Goal: Navigation & Orientation: Find specific page/section

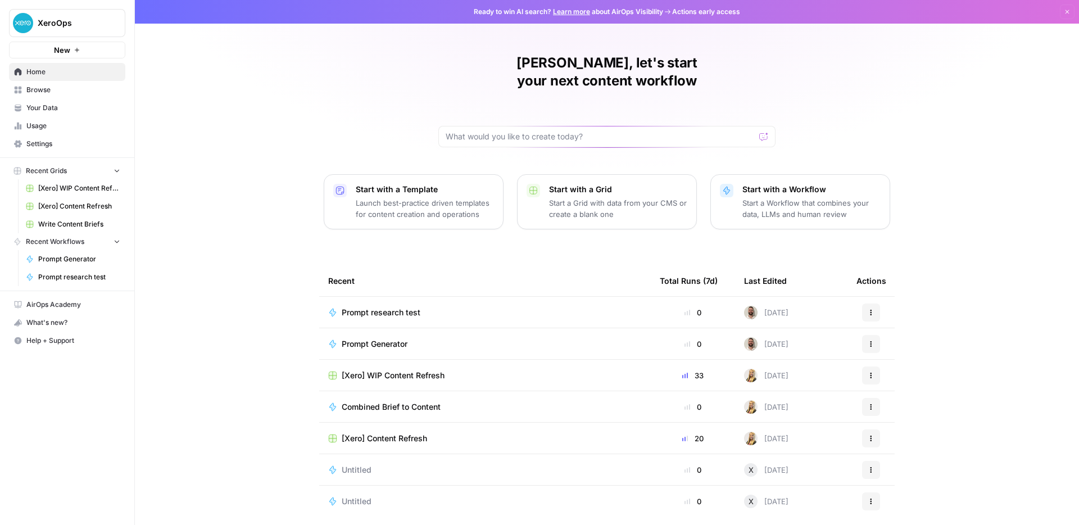
click at [54, 96] on link "Browse" at bounding box center [67, 90] width 116 height 18
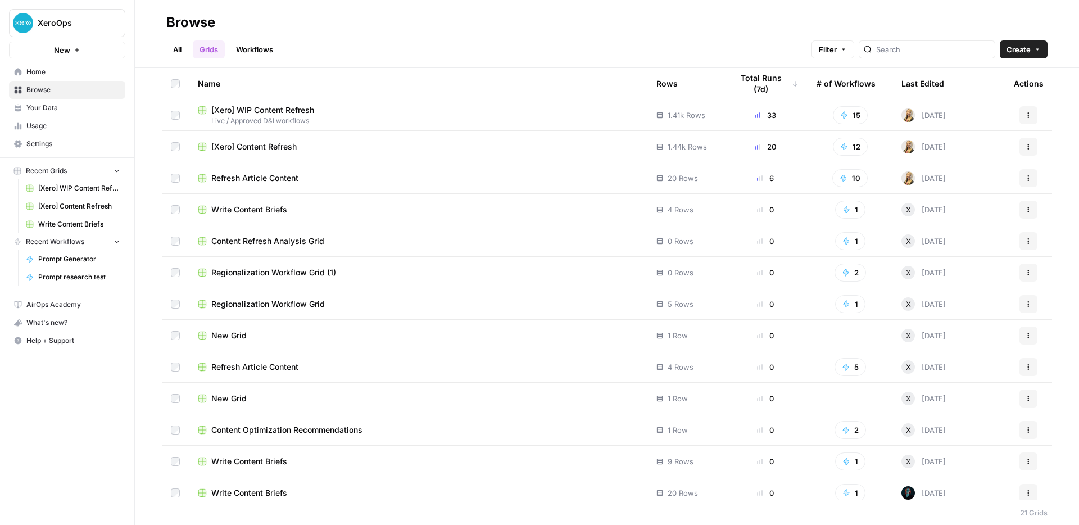
click at [269, 49] on link "Workflows" at bounding box center [254, 49] width 51 height 18
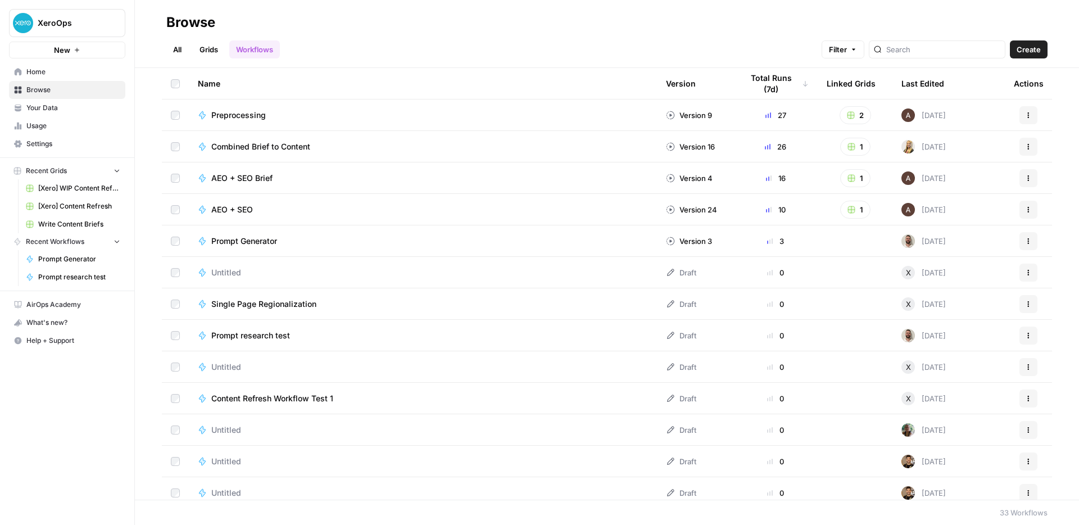
click at [42, 72] on span "Home" at bounding box center [73, 72] width 94 height 10
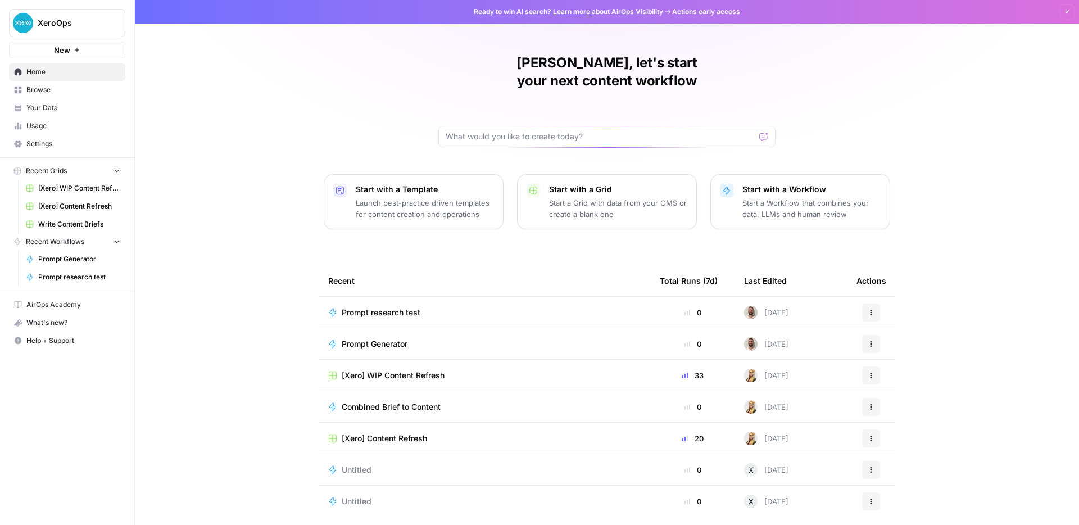
click at [907, 259] on div "[PERSON_NAME], let's start your next content workflow Start with a Template Lau…" at bounding box center [607, 267] width 944 height 535
click at [312, 197] on div "[PERSON_NAME], let's start your next content workflow Start with a Template Lau…" at bounding box center [607, 267] width 944 height 535
click at [39, 114] on link "Your Data" at bounding box center [67, 108] width 116 height 18
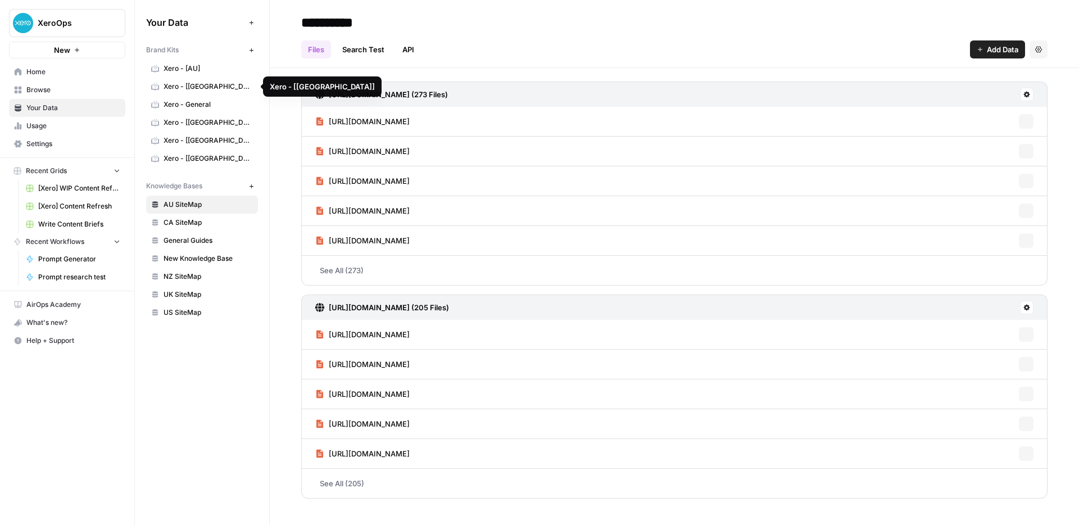
click at [188, 71] on span "Xero - [AU]" at bounding box center [208, 68] width 89 height 10
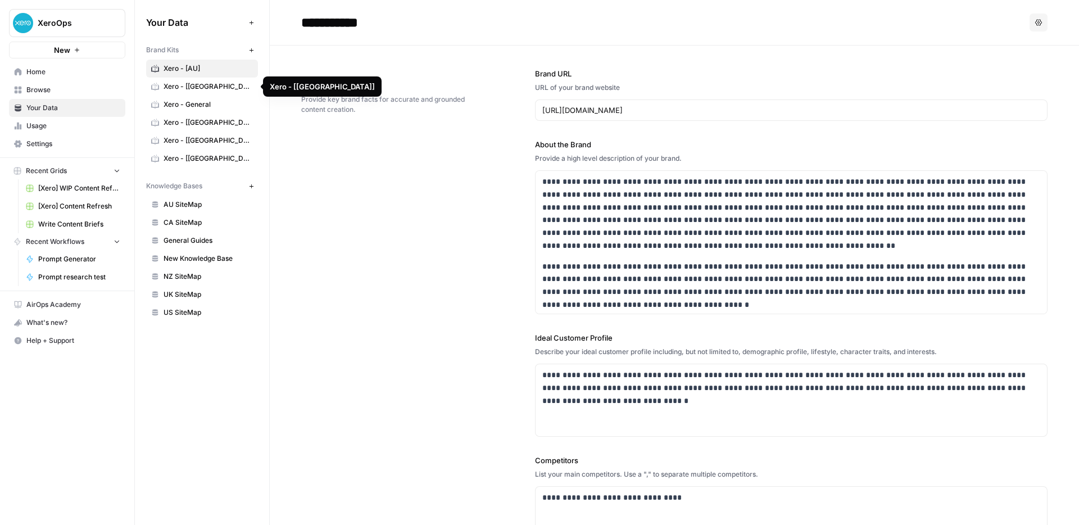
click at [188, 86] on span "Xero - [[GEOGRAPHIC_DATA]]" at bounding box center [208, 86] width 89 height 10
click at [194, 65] on span "Xero - [AU]" at bounding box center [208, 68] width 89 height 10
click at [188, 81] on span "Xero - [[GEOGRAPHIC_DATA]]" at bounding box center [208, 86] width 89 height 10
click at [189, 69] on span "Xero - [AU]" at bounding box center [208, 68] width 89 height 10
click at [187, 82] on span "Xero - [[GEOGRAPHIC_DATA]]" at bounding box center [208, 86] width 89 height 10
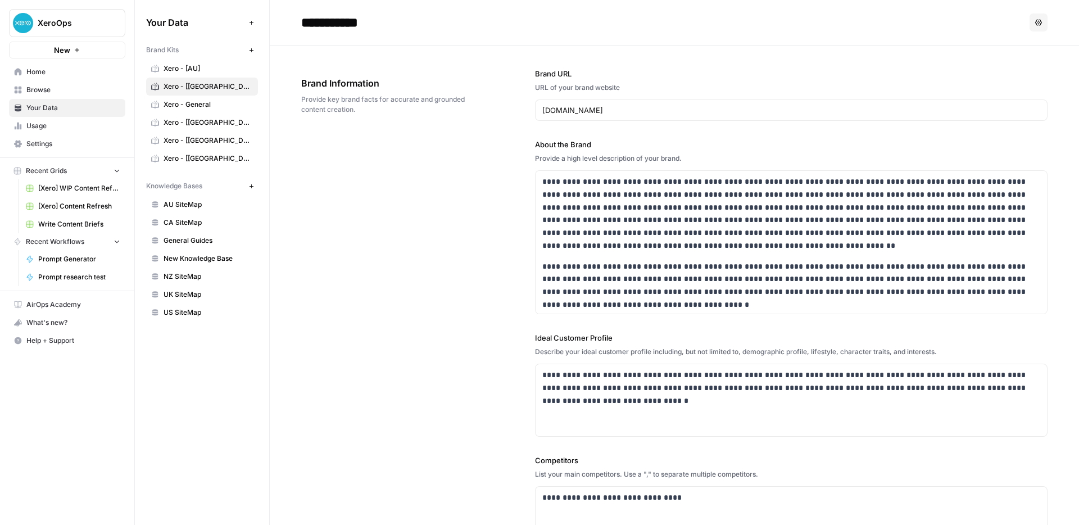
click at [187, 71] on span "Xero - [AU]" at bounding box center [208, 68] width 89 height 10
click at [185, 83] on span "Xero - [[GEOGRAPHIC_DATA]]" at bounding box center [208, 86] width 89 height 10
click at [185, 74] on link "Xero - [AU]" at bounding box center [202, 69] width 112 height 18
click at [185, 85] on span "Xero - [[GEOGRAPHIC_DATA]]" at bounding box center [208, 86] width 89 height 10
click at [185, 76] on link "Xero - [AU]" at bounding box center [202, 69] width 112 height 18
